Goal: Navigation & Orientation: Understand site structure

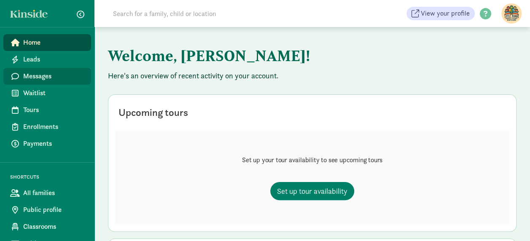
click at [60, 79] on span "Messages" at bounding box center [53, 76] width 61 height 10
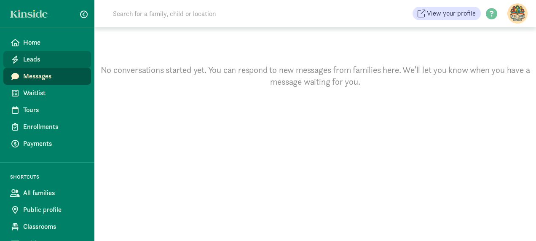
click at [35, 58] on span "Leads" at bounding box center [53, 59] width 61 height 10
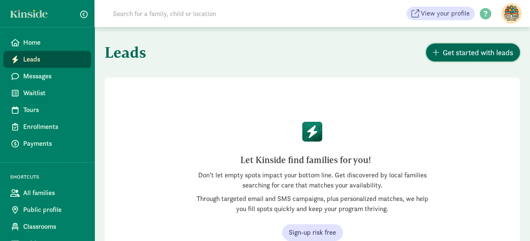
click at [448, 51] on span "Get started with leads" at bounding box center [477, 52] width 70 height 11
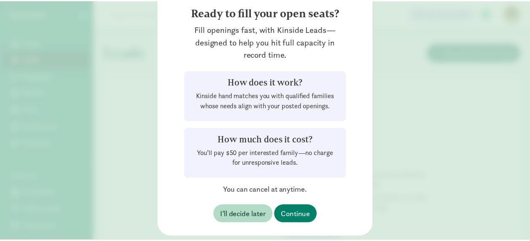
scroll to position [99, 0]
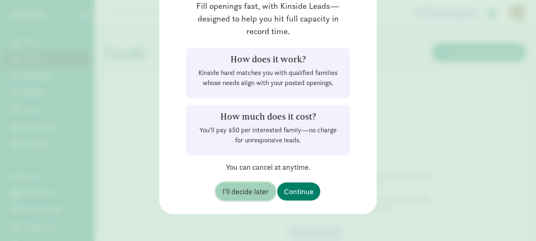
click at [228, 196] on span "I’ll decide later" at bounding box center [245, 191] width 46 height 11
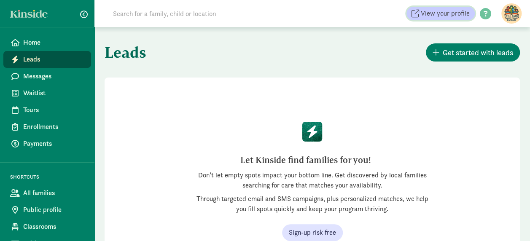
click at [447, 16] on span "View your profile" at bounding box center [444, 13] width 49 height 10
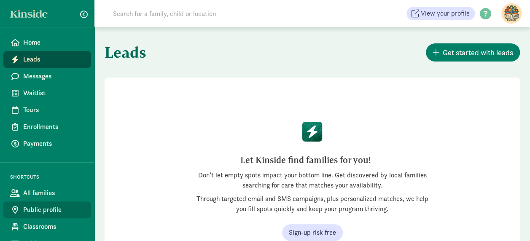
click at [57, 212] on span "Public profile" at bounding box center [53, 210] width 61 height 10
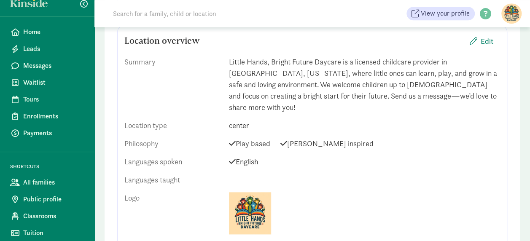
scroll to position [11, 0]
click at [50, 214] on span "Classrooms" at bounding box center [53, 216] width 61 height 10
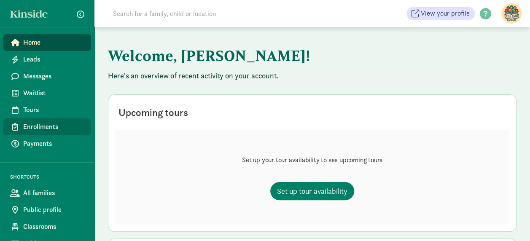
click at [43, 130] on span "Enrollments" at bounding box center [53, 127] width 61 height 10
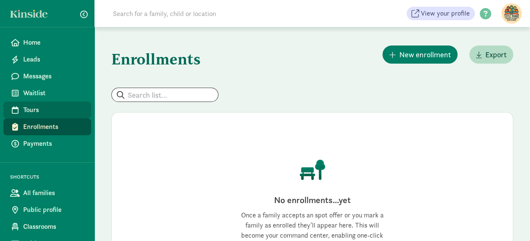
click at [35, 111] on span "Tours" at bounding box center [53, 110] width 61 height 10
